Goal: Task Accomplishment & Management: Manage account settings

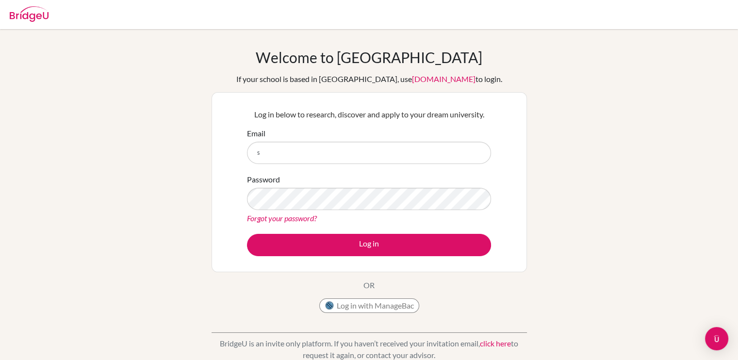
type input "sashasegbawu@ais.edu.gh"
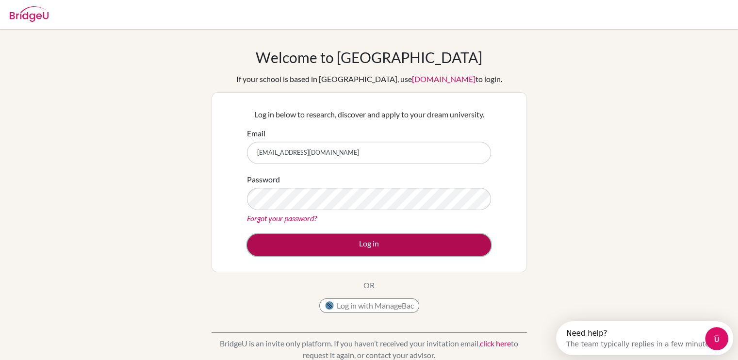
click at [316, 249] on button "Log in" at bounding box center [369, 245] width 244 height 22
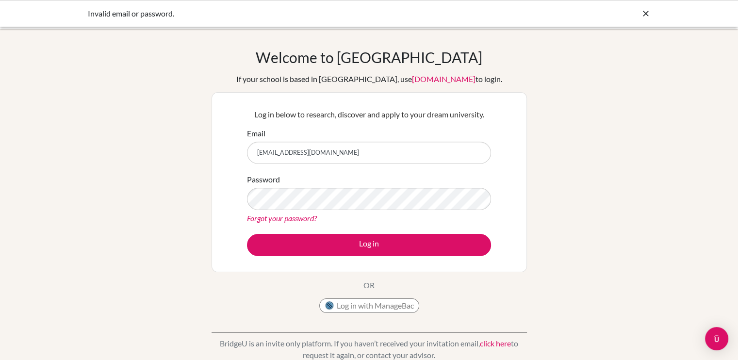
click at [305, 219] on link "Forgot your password?" at bounding box center [282, 217] width 70 height 9
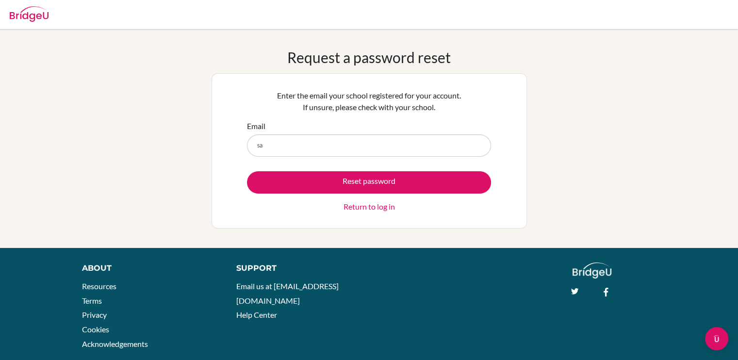
type input "sashasegbawu@ais.edu.gh"
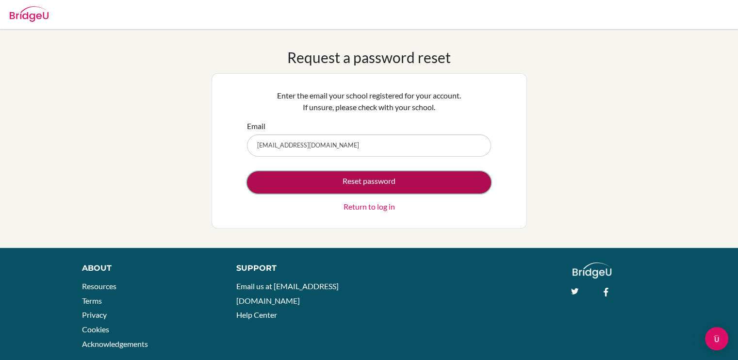
click at [313, 184] on button "Reset password" at bounding box center [369, 182] width 244 height 22
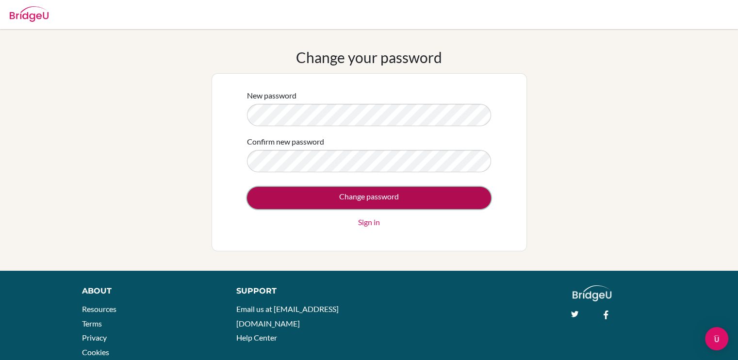
click at [295, 194] on input "Change password" at bounding box center [369, 198] width 244 height 22
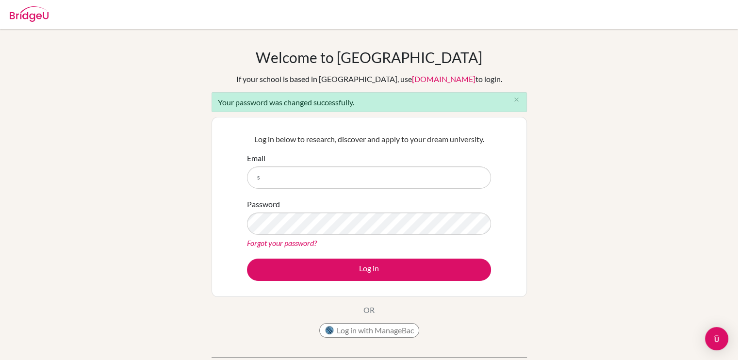
type input "[EMAIL_ADDRESS][DOMAIN_NAME]"
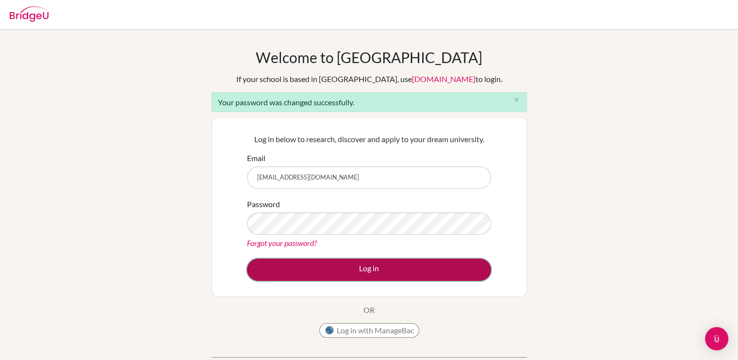
click at [293, 265] on button "Log in" at bounding box center [369, 269] width 244 height 22
